Goal: Information Seeking & Learning: Learn about a topic

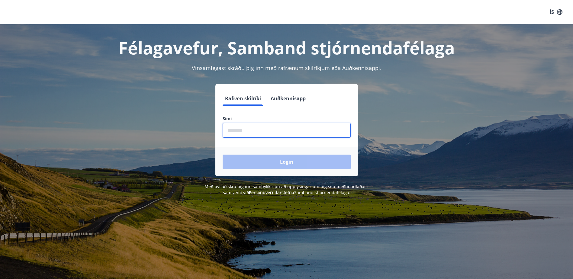
click at [248, 132] on input "phone" at bounding box center [287, 130] width 128 height 15
type input "********"
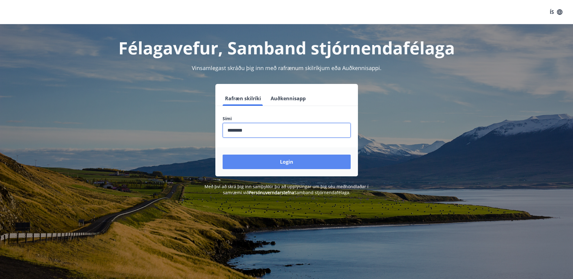
click at [292, 164] on button "Login" at bounding box center [287, 162] width 128 height 15
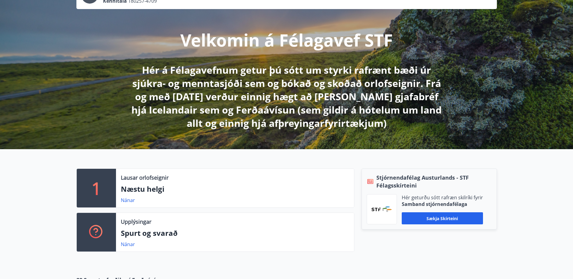
scroll to position [60, 0]
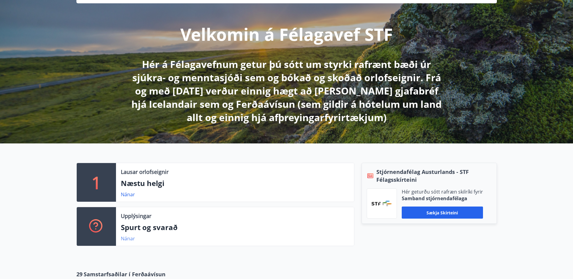
click at [127, 239] on link "Nánar" at bounding box center [128, 238] width 14 height 7
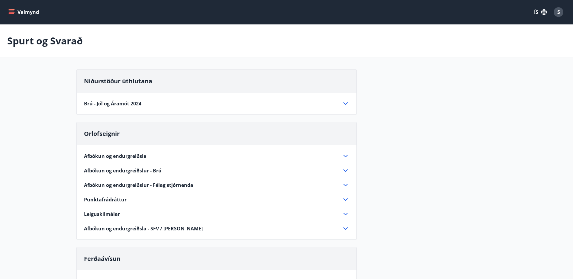
click at [102, 199] on span "Punktafrádráttur" at bounding box center [105, 199] width 43 height 7
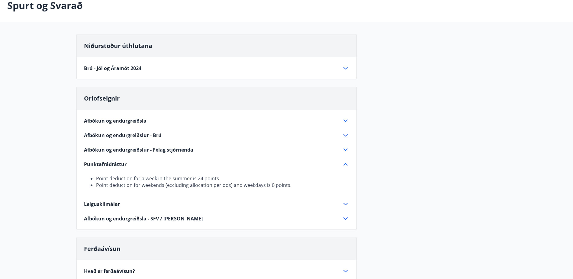
scroll to position [30, 0]
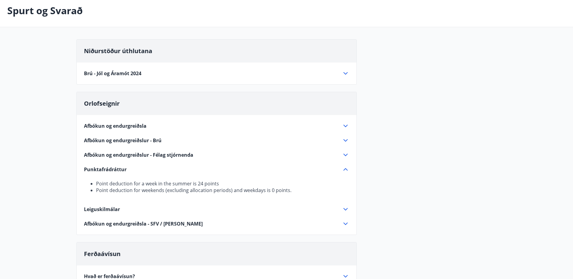
click at [108, 170] on span "Punktafrádráttur" at bounding box center [105, 169] width 43 height 7
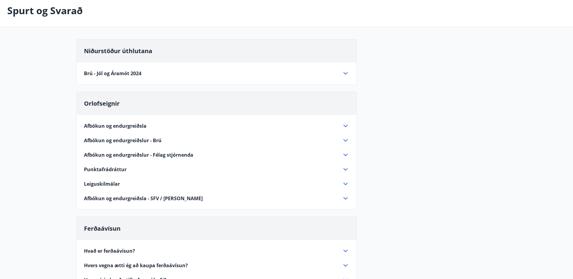
click at [108, 169] on span "Punktafrádráttur" at bounding box center [105, 169] width 43 height 7
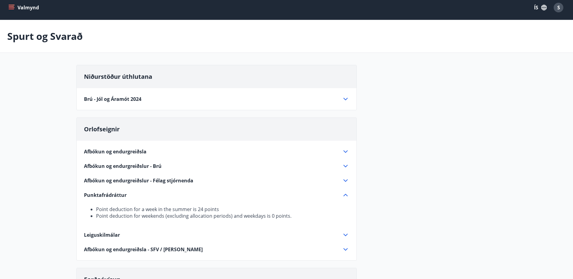
scroll to position [0, 0]
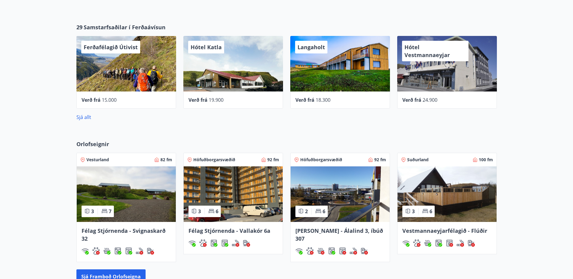
scroll to position [197, 0]
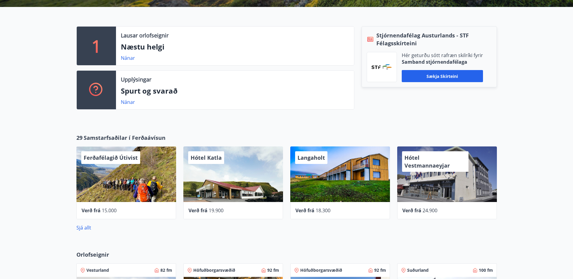
click at [97, 89] on icon at bounding box center [95, 88] width 5 height 5
click at [130, 104] on link "Nánar" at bounding box center [128, 102] width 14 height 7
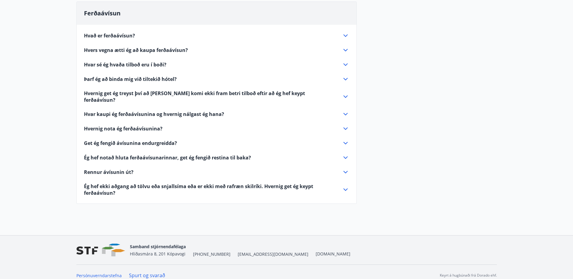
scroll to position [247, 0]
click at [129, 63] on span "Hvar sé ég hvaða tilboð eru í boði?" at bounding box center [125, 63] width 83 height 7
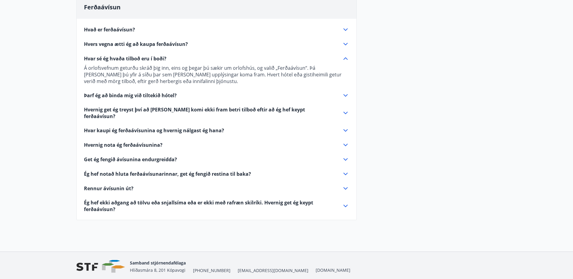
scroll to position [269, 0]
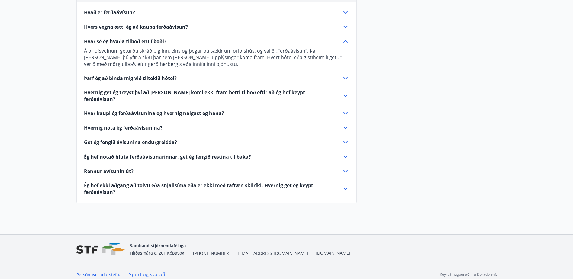
click at [141, 139] on span "Get ég fengið ávísunina endurgreidda?" at bounding box center [130, 142] width 93 height 7
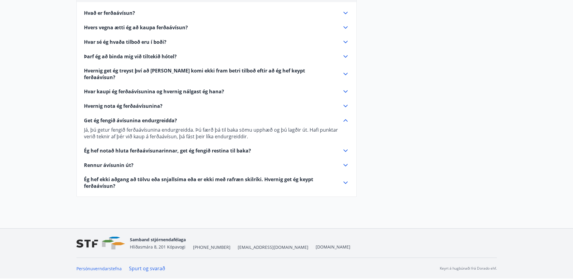
scroll to position [262, 0]
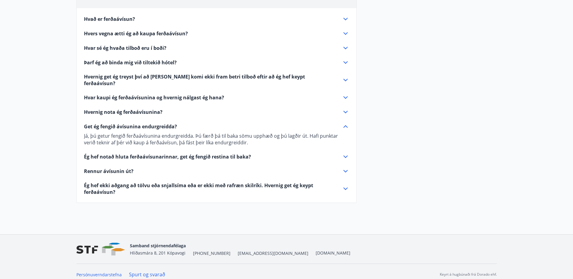
click at [263, 123] on div "Get ég fengið ávísunina endurgreidda?" at bounding box center [213, 126] width 258 height 7
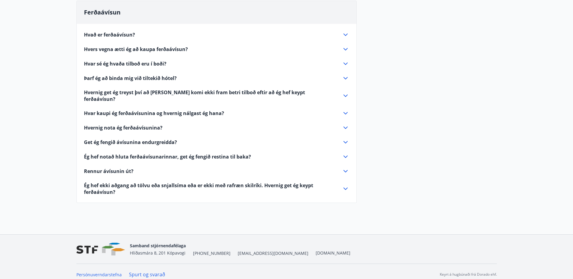
scroll to position [156, 0]
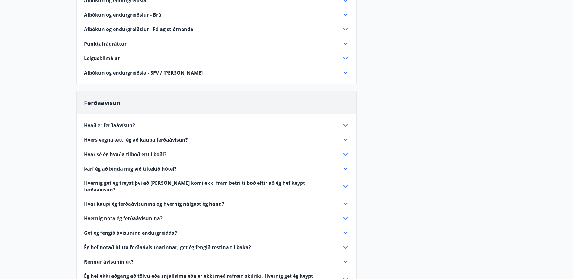
click at [130, 44] on div "Punktafrádráttur" at bounding box center [213, 44] width 258 height 7
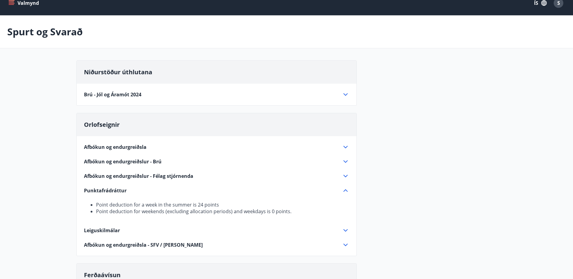
scroll to position [5, 0]
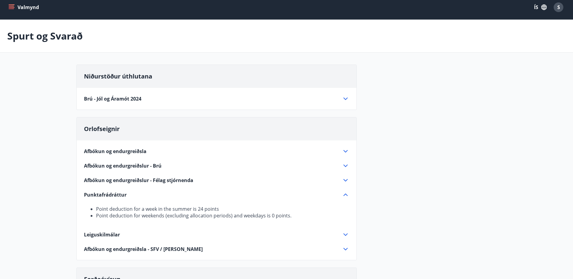
click at [115, 237] on span "Leiguskilmálar" at bounding box center [102, 235] width 36 height 7
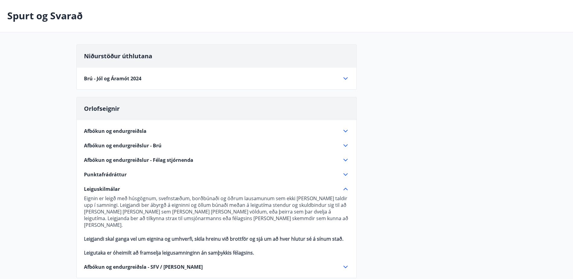
scroll to position [35, 0]
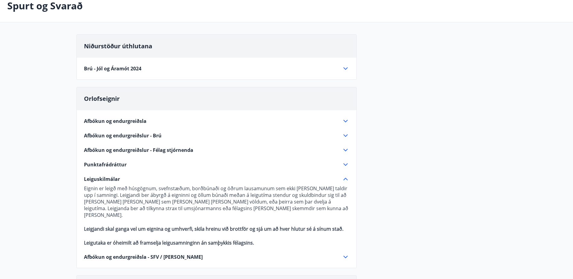
click at [131, 122] on span "Afbókun og endurgreiðsla" at bounding box center [115, 121] width 63 height 7
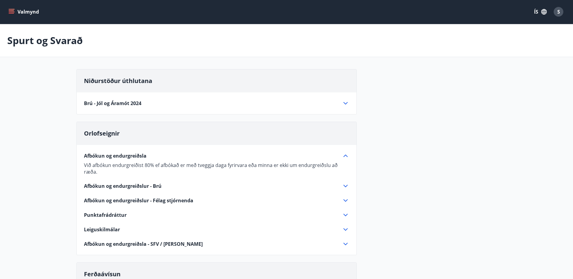
scroll to position [0, 0]
click at [131, 105] on span "Brú - Jól og Áramót 2024" at bounding box center [112, 103] width 57 height 7
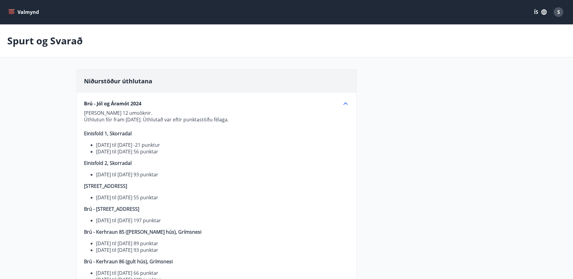
click at [346, 103] on icon at bounding box center [345, 103] width 7 height 7
